Goal: Information Seeking & Learning: Learn about a topic

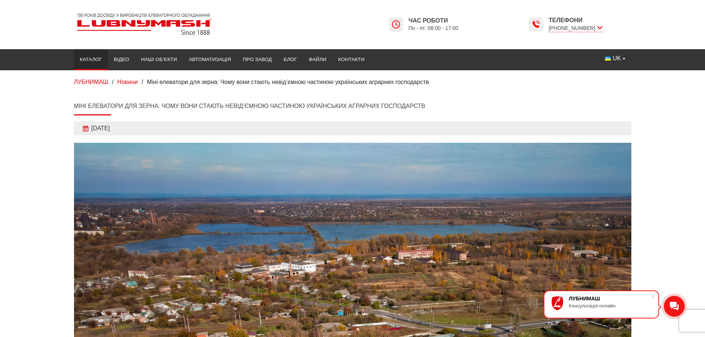
click at [83, 57] on link "Каталог" at bounding box center [91, 59] width 34 height 16
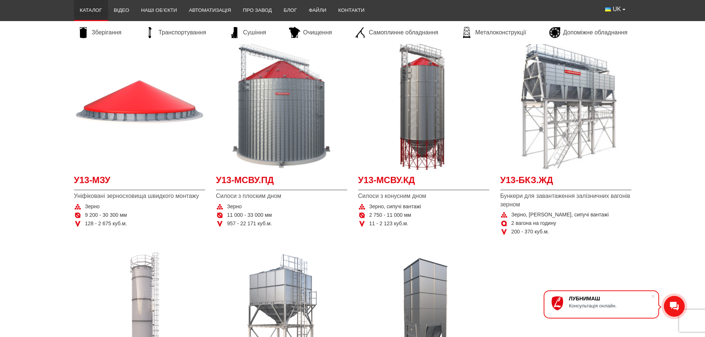
scroll to position [74, 0]
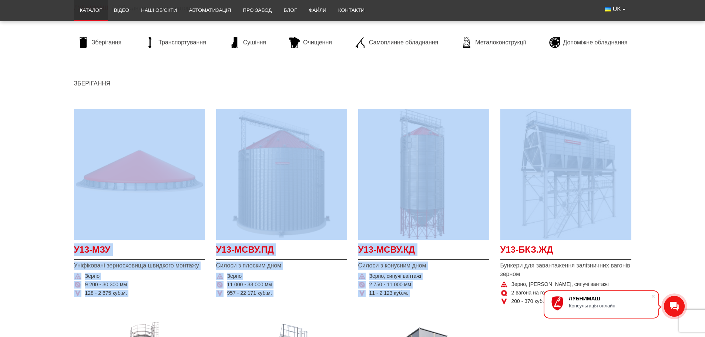
click at [676, 113] on section "У13-МЗУ Уніфіковані зерносховища швидкого монтажу Зерно 9 200 - 30 300 мм 128 -…" at bounding box center [352, 314] width 705 height 418
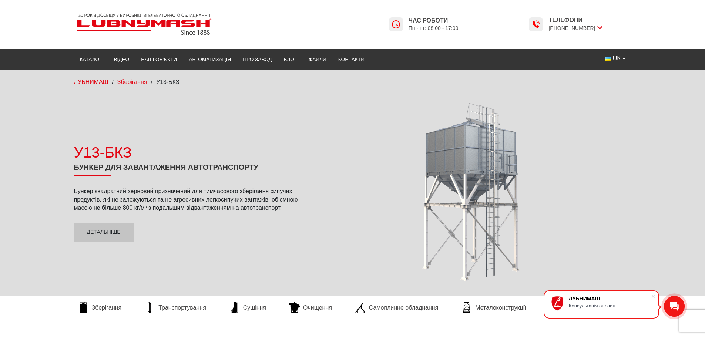
scroll to position [111, 0]
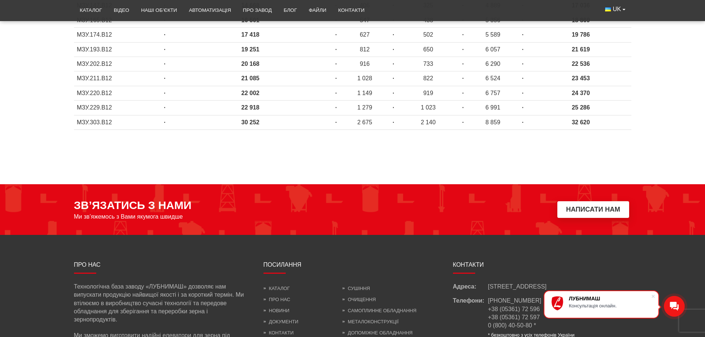
scroll to position [259, 0]
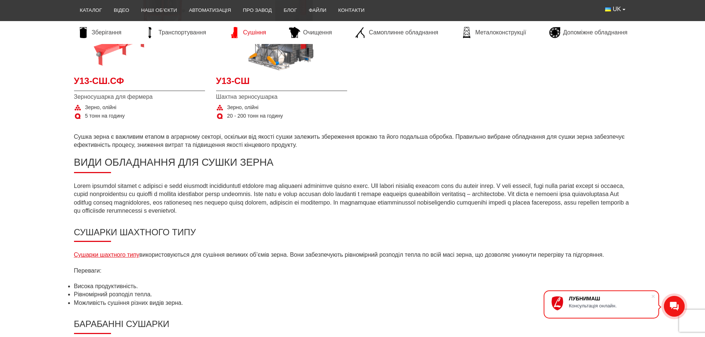
scroll to position [185, 0]
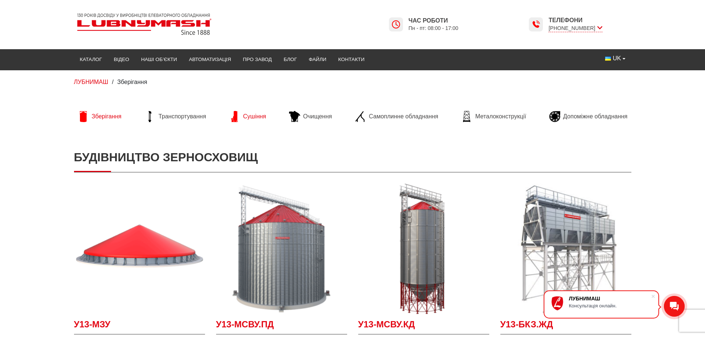
click at [248, 115] on span "Сушіння" at bounding box center [254, 116] width 23 height 8
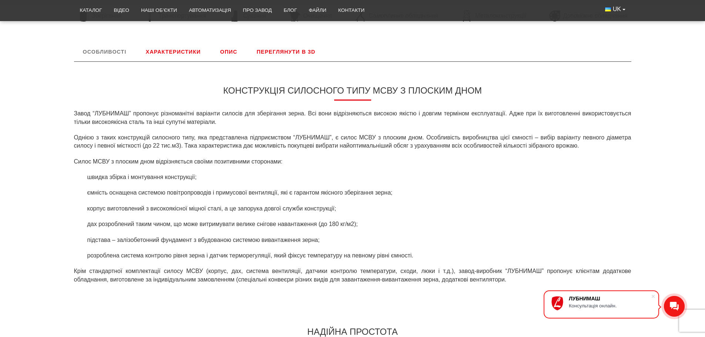
scroll to position [296, 0]
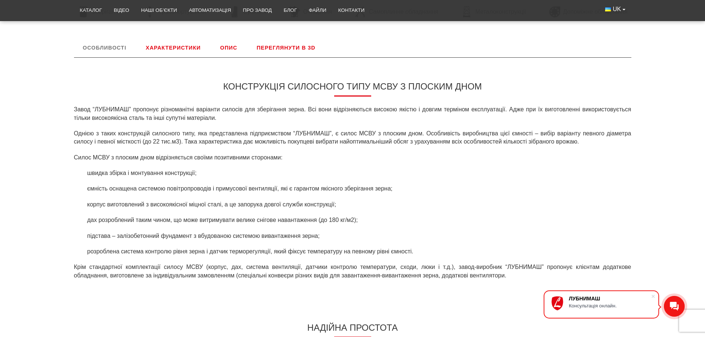
click at [177, 48] on link "Характеристики" at bounding box center [173, 47] width 73 height 19
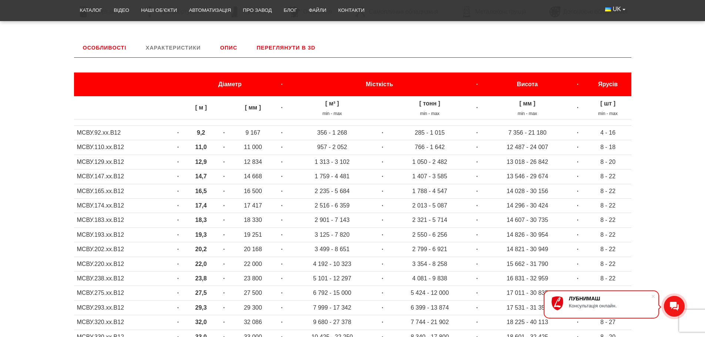
scroll to position [308, 0]
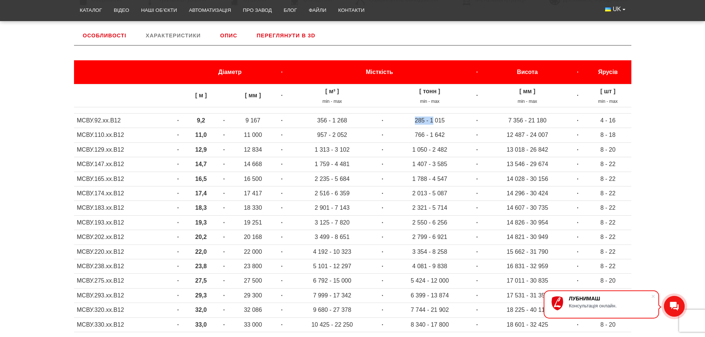
drag, startPoint x: 414, startPoint y: 121, endPoint x: 433, endPoint y: 120, distance: 18.9
click at [433, 120] on td "285 - 1 015" at bounding box center [429, 121] width 81 height 14
click at [652, 296] on span at bounding box center [652, 296] width 7 height 7
drag, startPoint x: 431, startPoint y: 121, endPoint x: 445, endPoint y: 120, distance: 14.5
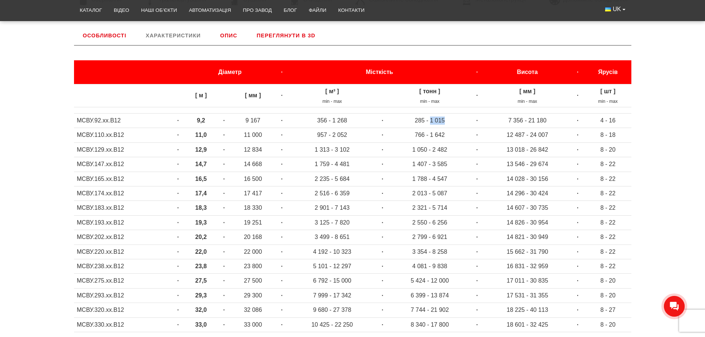
click at [445, 120] on td "285 - 1 015" at bounding box center [429, 121] width 81 height 14
drag, startPoint x: 417, startPoint y: 136, endPoint x: 447, endPoint y: 135, distance: 29.6
click at [447, 135] on td "766 - 1 642" at bounding box center [429, 135] width 81 height 14
drag, startPoint x: 447, startPoint y: 135, endPoint x: 418, endPoint y: 135, distance: 28.1
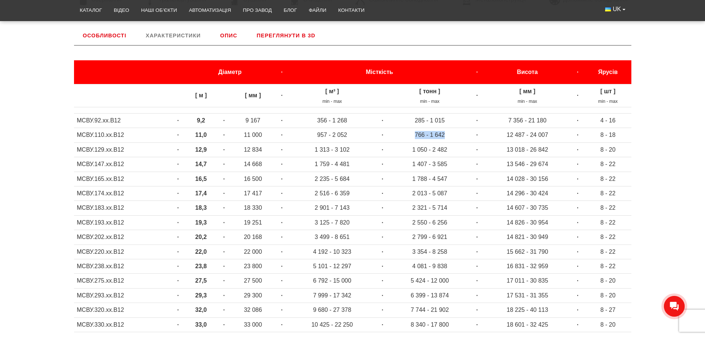
click at [418, 135] on td "766 - 1 642" at bounding box center [429, 135] width 81 height 14
drag, startPoint x: 413, startPoint y: 149, endPoint x: 446, endPoint y: 149, distance: 32.9
click at [446, 149] on td "1 050 - 2 482" at bounding box center [429, 149] width 81 height 14
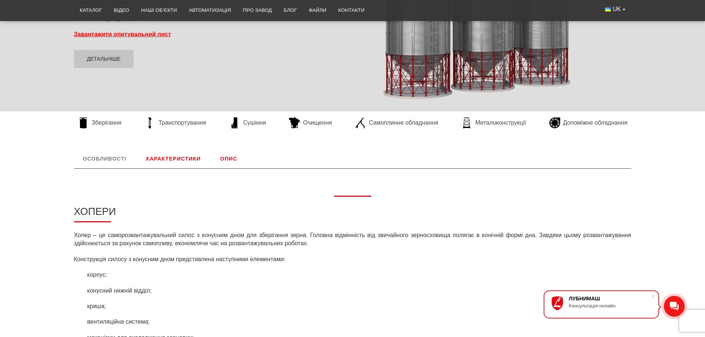
click at [164, 155] on link "Характеристики" at bounding box center [173, 158] width 73 height 19
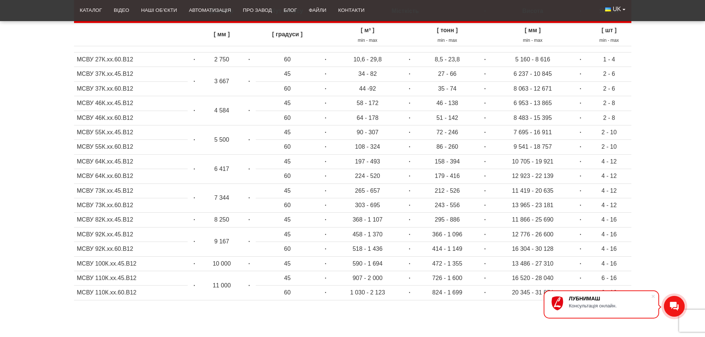
scroll to position [481, 0]
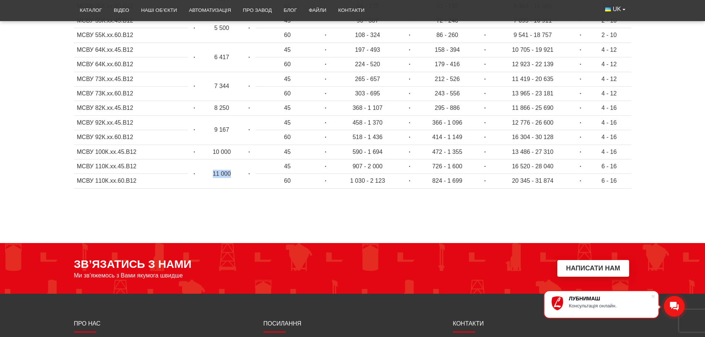
drag, startPoint x: 214, startPoint y: 175, endPoint x: 238, endPoint y: 173, distance: 23.7
click at [238, 173] on td "11 000" at bounding box center [222, 173] width 42 height 29
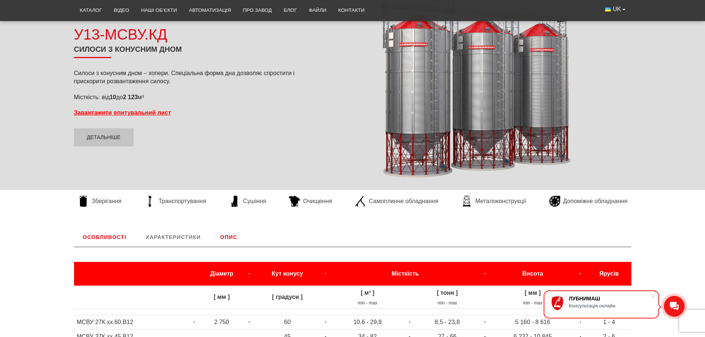
scroll to position [148, 0]
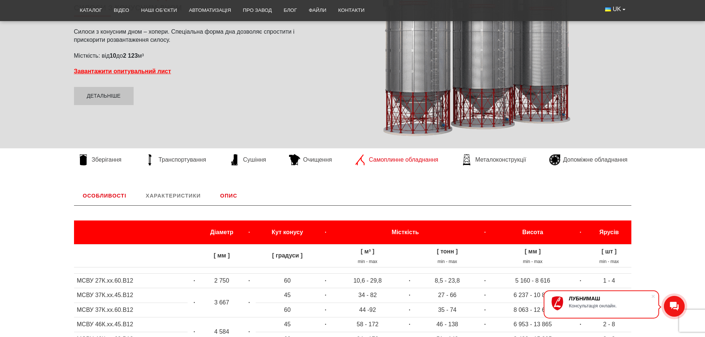
click at [384, 162] on span "Самоплинне обладнання" at bounding box center [403, 160] width 69 height 8
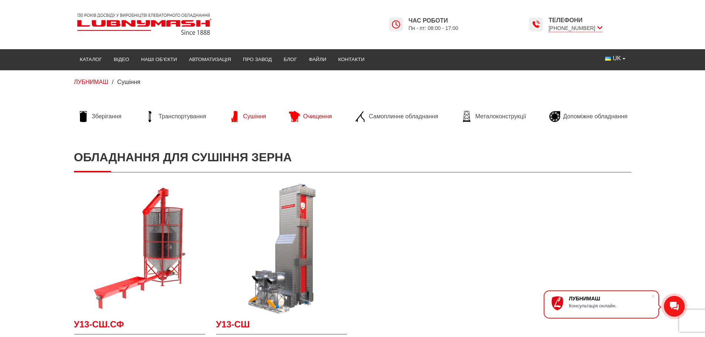
click at [308, 116] on span "Очищення" at bounding box center [317, 116] width 29 height 8
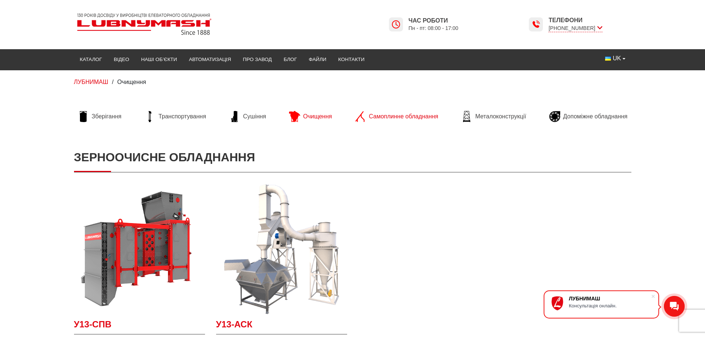
click at [371, 118] on span "Самоплинне обладнання" at bounding box center [403, 116] width 69 height 8
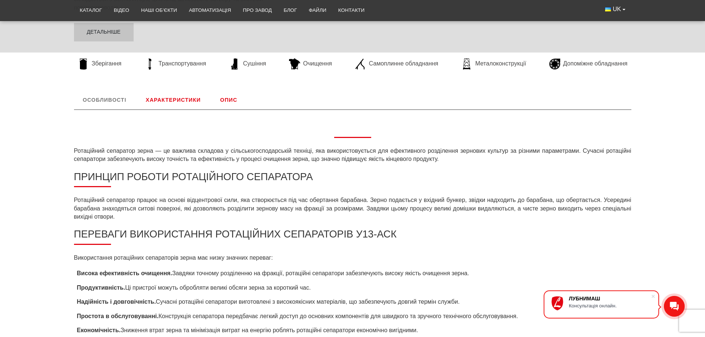
click at [168, 100] on link "Характеристики" at bounding box center [173, 99] width 73 height 19
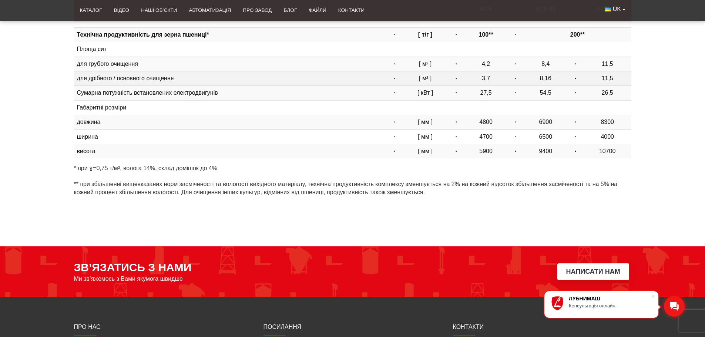
scroll to position [259, 0]
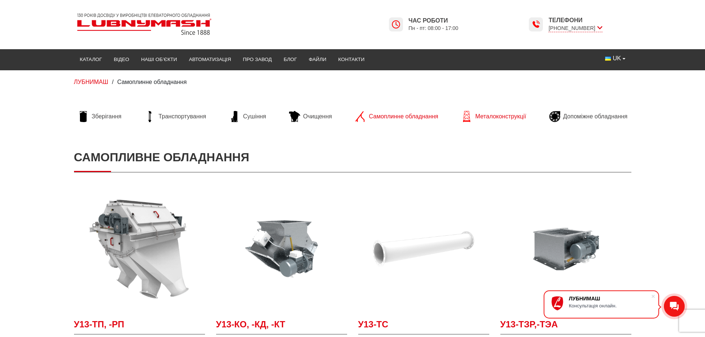
click at [495, 116] on span "Металоконструкції" at bounding box center [500, 116] width 51 height 8
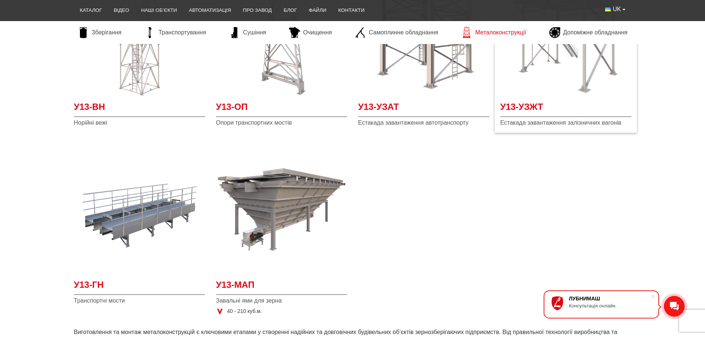
scroll to position [37, 0]
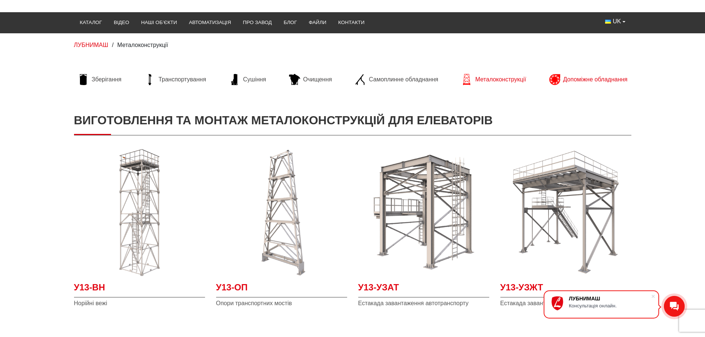
click at [579, 77] on span "Допоміжне обладнання" at bounding box center [595, 79] width 64 height 8
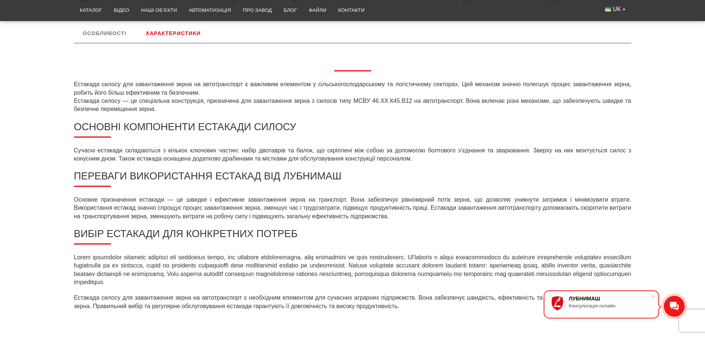
click at [178, 34] on link "Характеристики" at bounding box center [173, 33] width 73 height 19
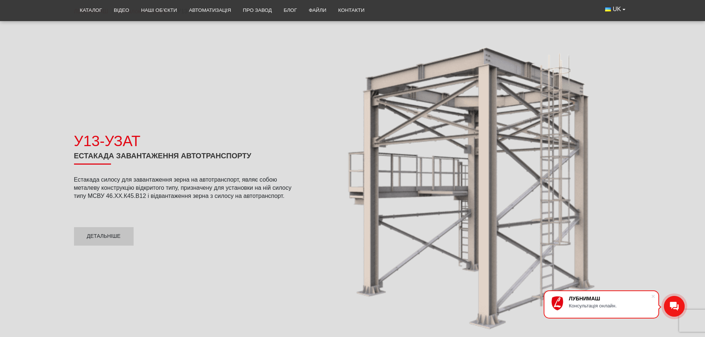
scroll to position [74, 0]
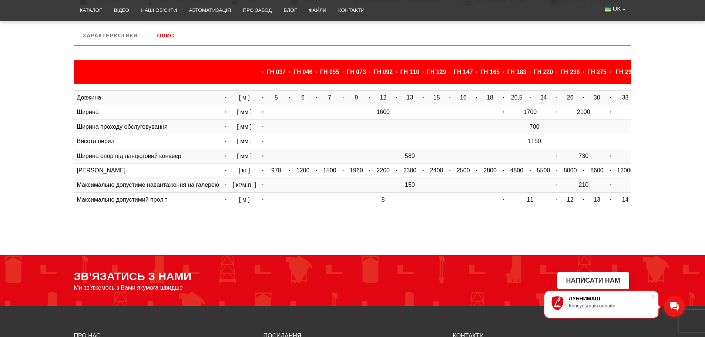
scroll to position [185, 0]
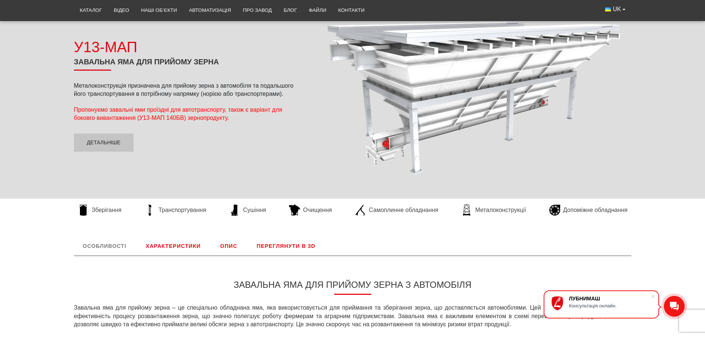
scroll to position [185, 0]
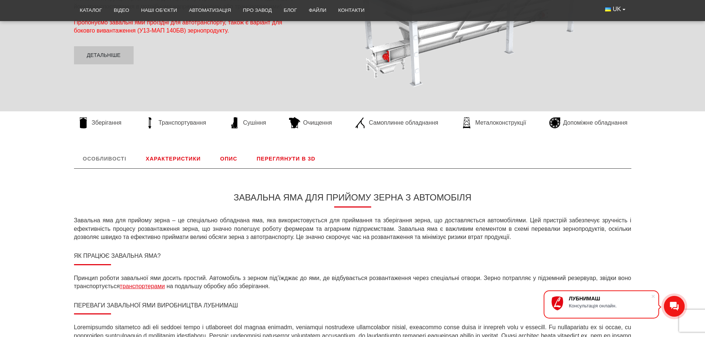
click at [283, 151] on link "Переглянути в 3D" at bounding box center [286, 158] width 77 height 19
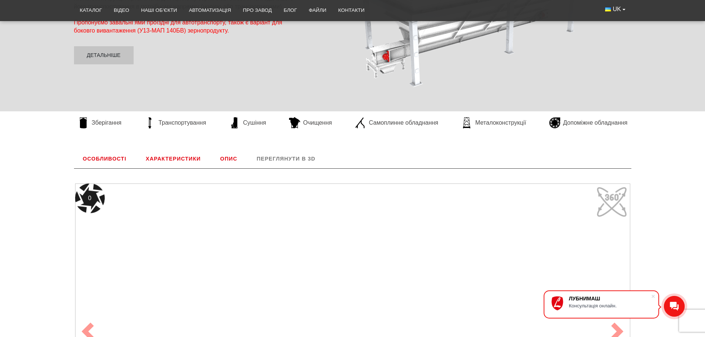
scroll to position [308, 0]
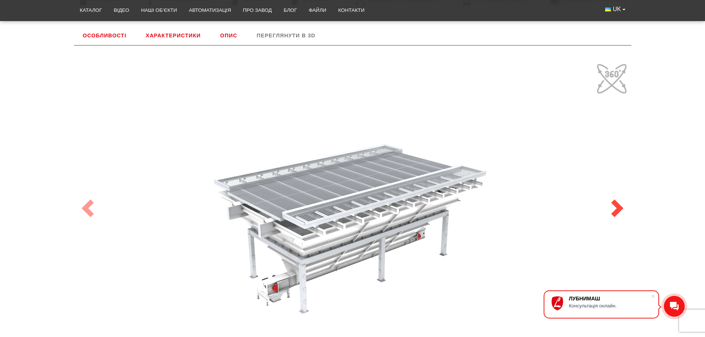
click at [629, 205] on link "Next" at bounding box center [617, 209] width 28 height 326
click at [612, 77] on link "Next" at bounding box center [617, 209] width 28 height 326
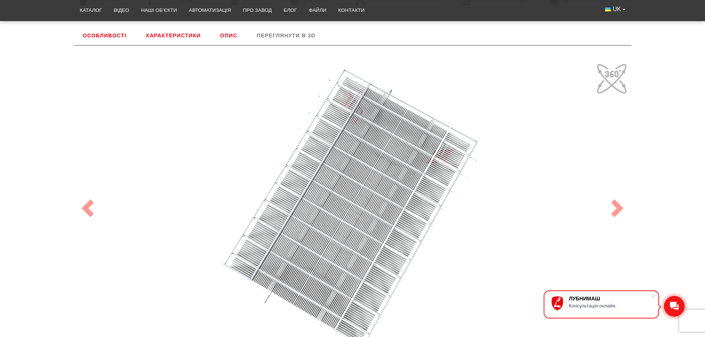
drag, startPoint x: 466, startPoint y: 192, endPoint x: 479, endPoint y: 225, distance: 35.5
click at [479, 225] on div "100" at bounding box center [352, 208] width 555 height 296
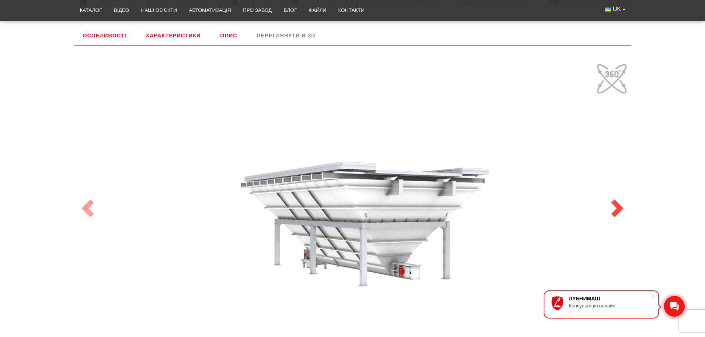
drag, startPoint x: 491, startPoint y: 219, endPoint x: 614, endPoint y: 141, distance: 145.8
click at [614, 141] on div "100 Previous Next" at bounding box center [352, 209] width 557 height 326
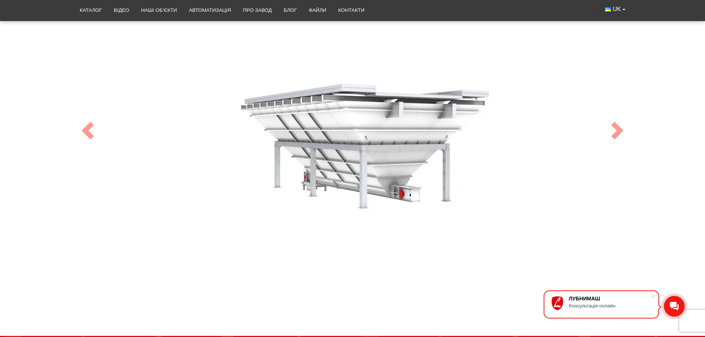
scroll to position [382, 0]
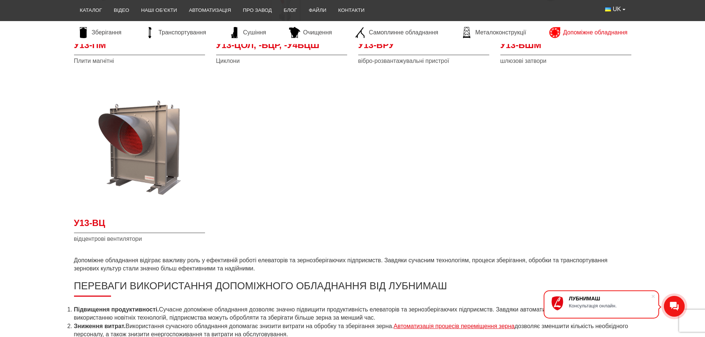
scroll to position [296, 0]
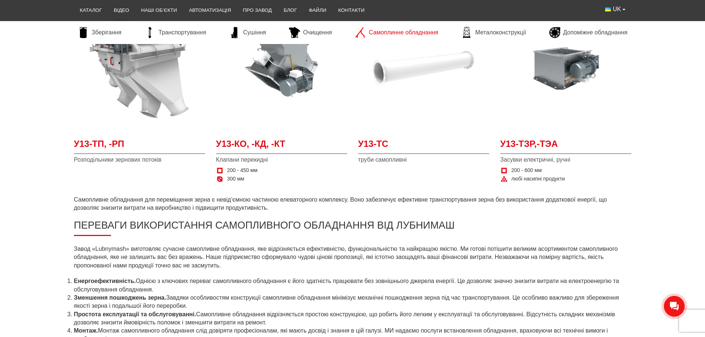
scroll to position [37, 0]
